Goal: Find specific page/section: Find specific page/section

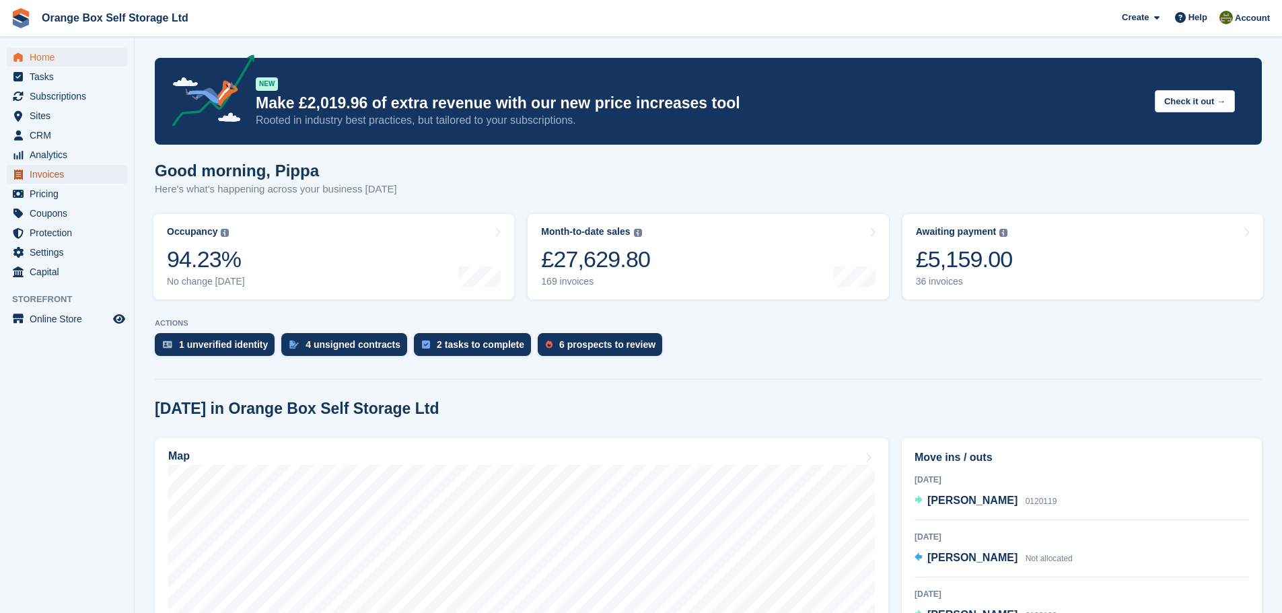
click at [62, 180] on span "Invoices" at bounding box center [70, 174] width 81 height 19
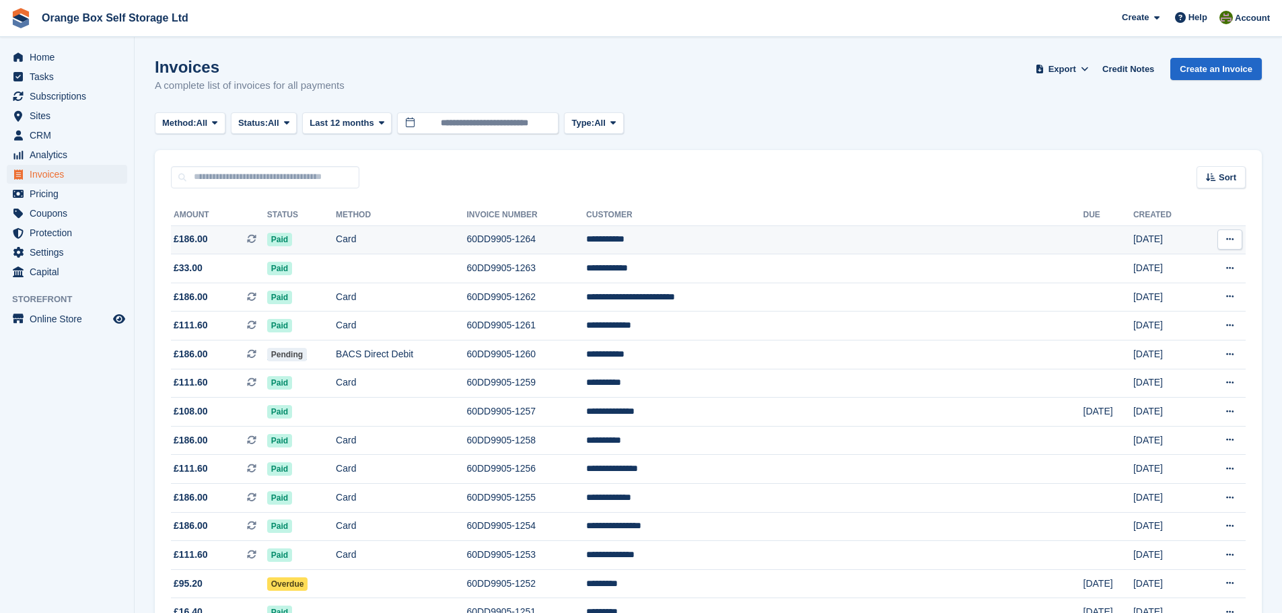
click at [906, 245] on td "**********" at bounding box center [834, 239] width 497 height 29
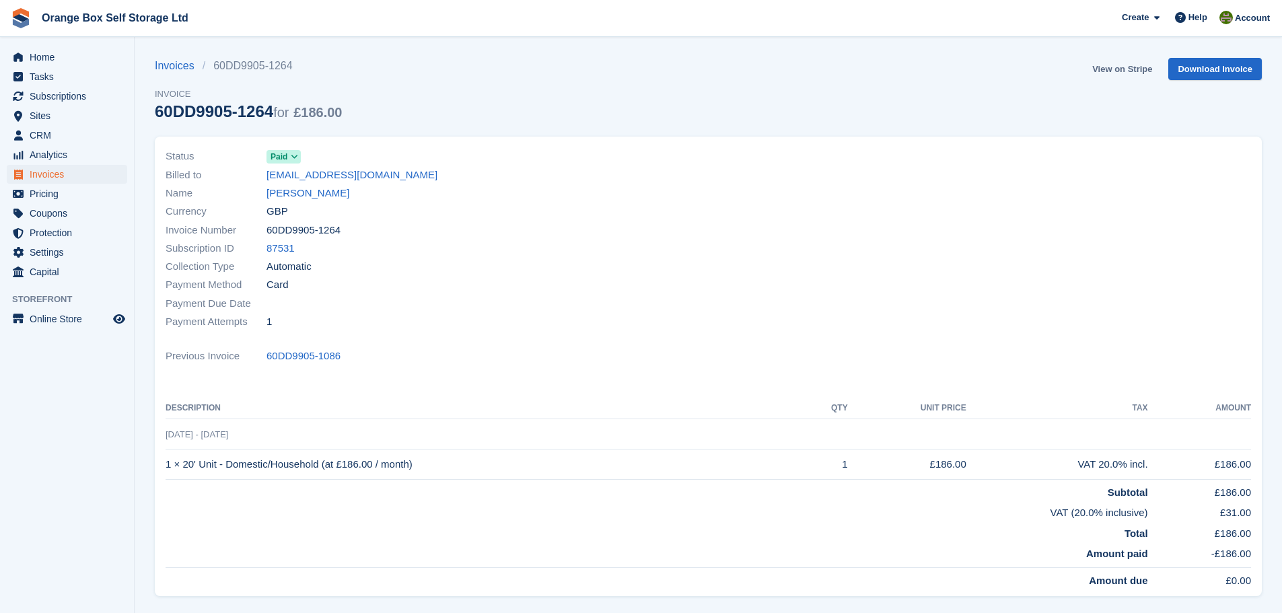
click at [1111, 69] on link "View on Stripe" at bounding box center [1122, 69] width 71 height 22
